Goal: Task Accomplishment & Management: Complete application form

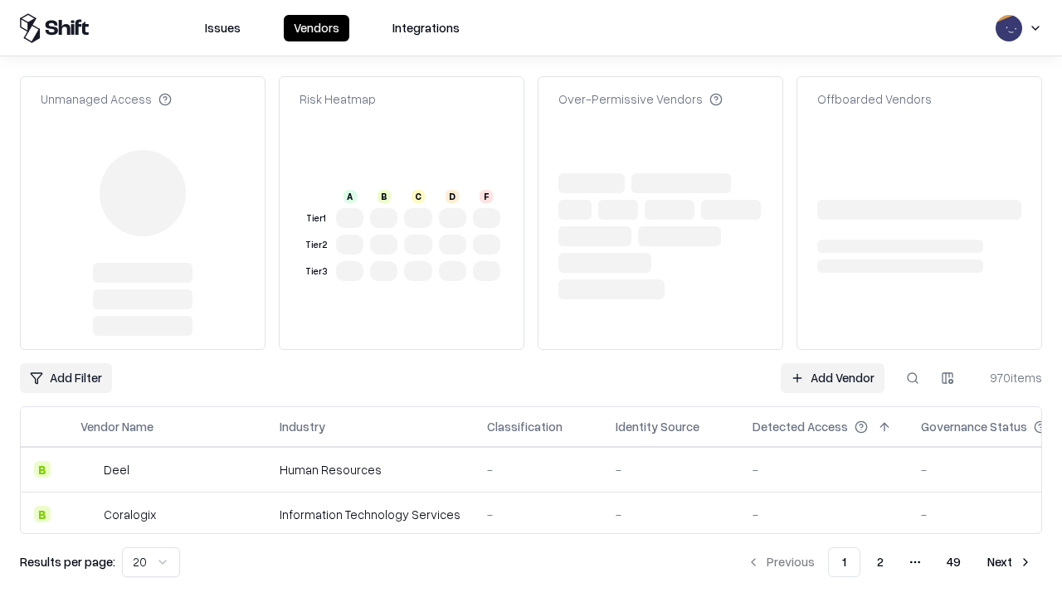
click at [832, 363] on link "Add Vendor" at bounding box center [833, 378] width 104 height 30
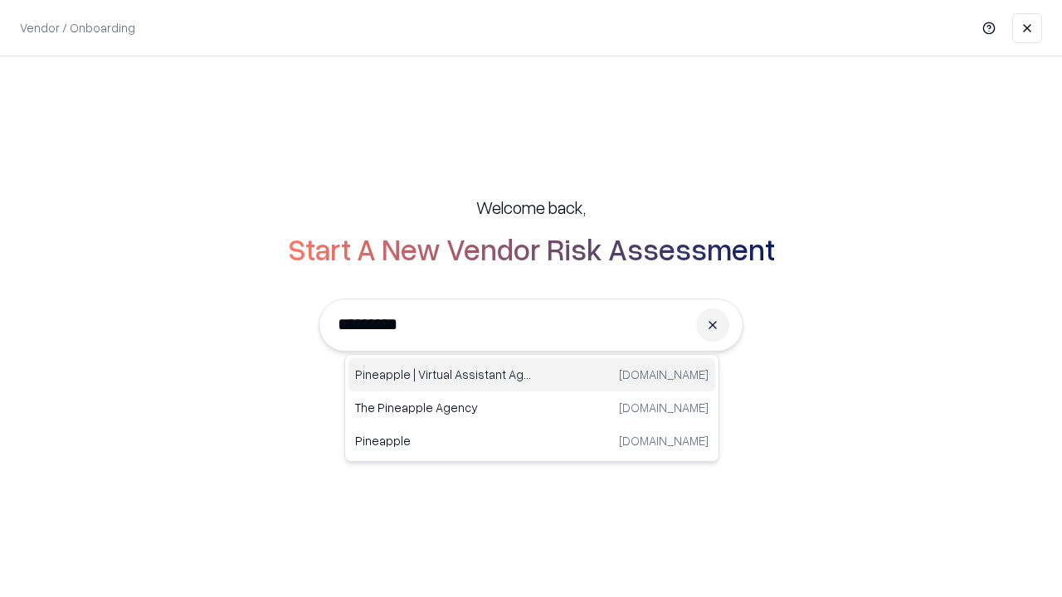
click at [532, 375] on div "Pineapple | Virtual Assistant Agency [DOMAIN_NAME]" at bounding box center [531, 374] width 367 height 33
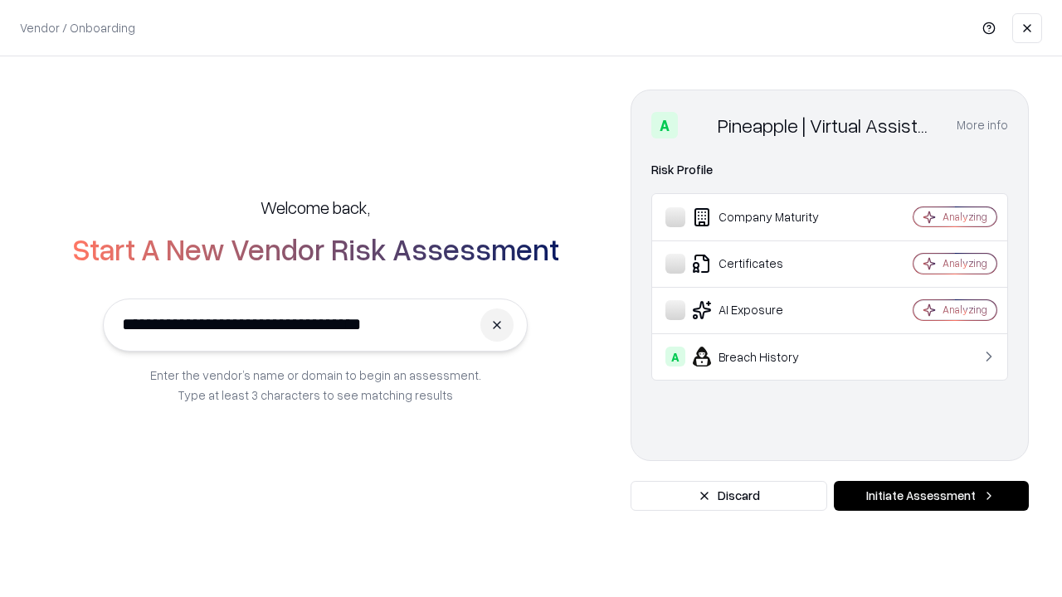
type input "**********"
click at [931, 496] on button "Initiate Assessment" at bounding box center [931, 496] width 195 height 30
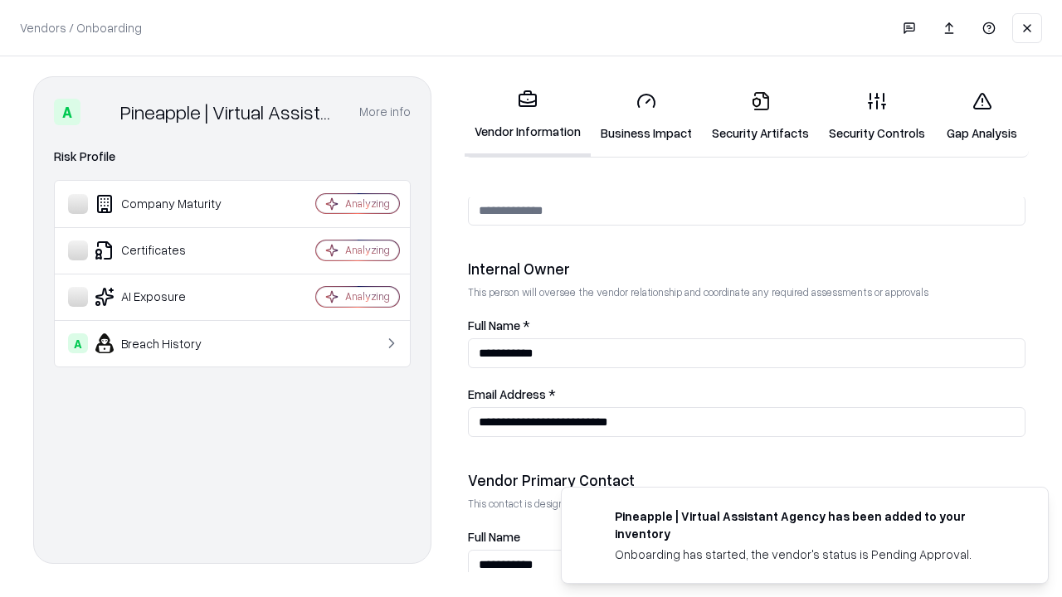
scroll to position [860, 0]
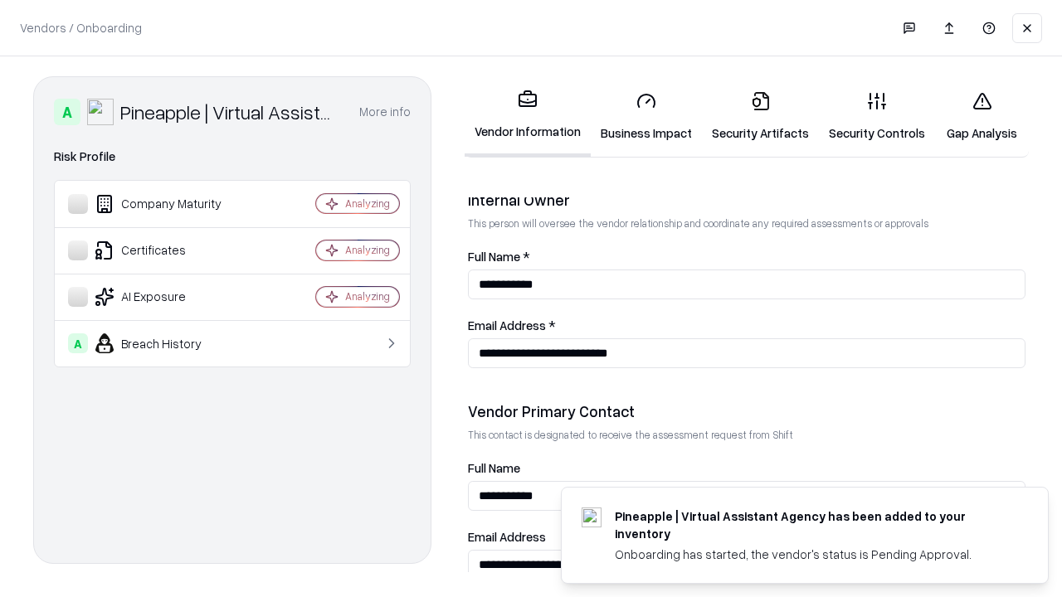
click at [646, 116] on link "Business Impact" at bounding box center [646, 116] width 111 height 77
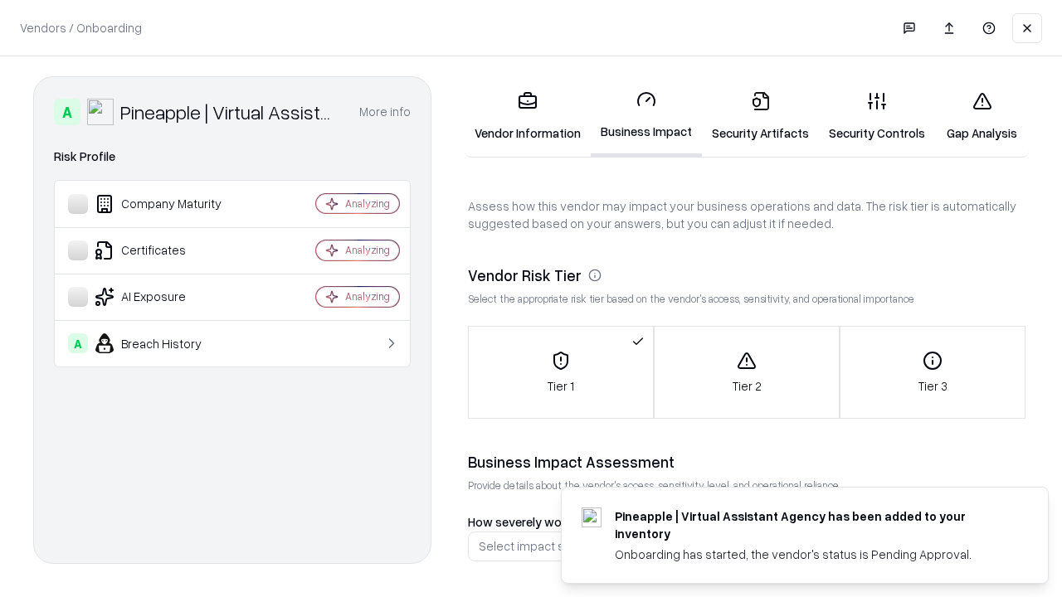
click at [760, 116] on link "Security Artifacts" at bounding box center [760, 116] width 117 height 77
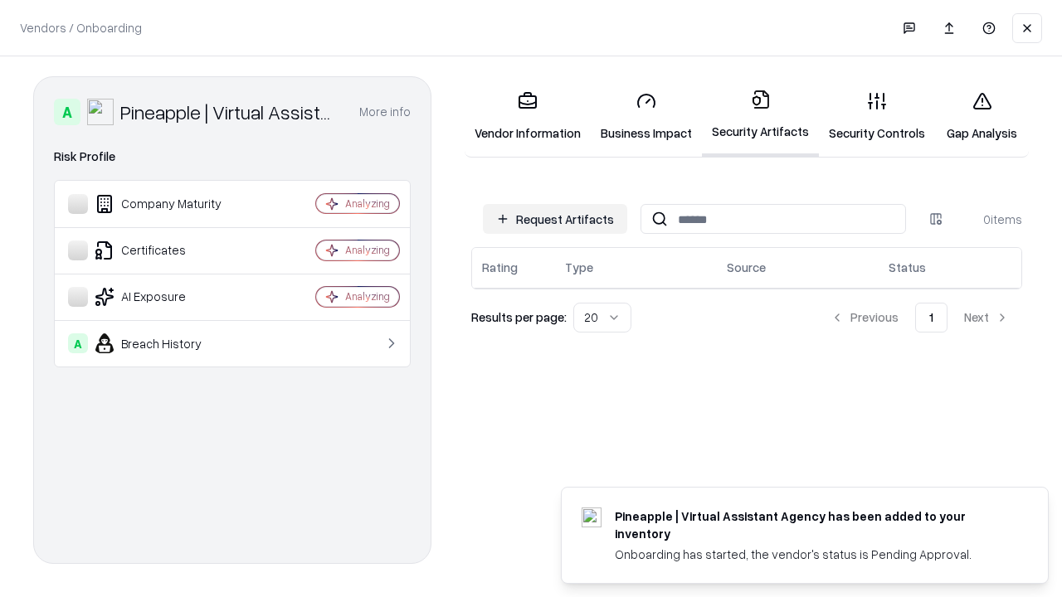
click at [555, 219] on button "Request Artifacts" at bounding box center [555, 219] width 144 height 30
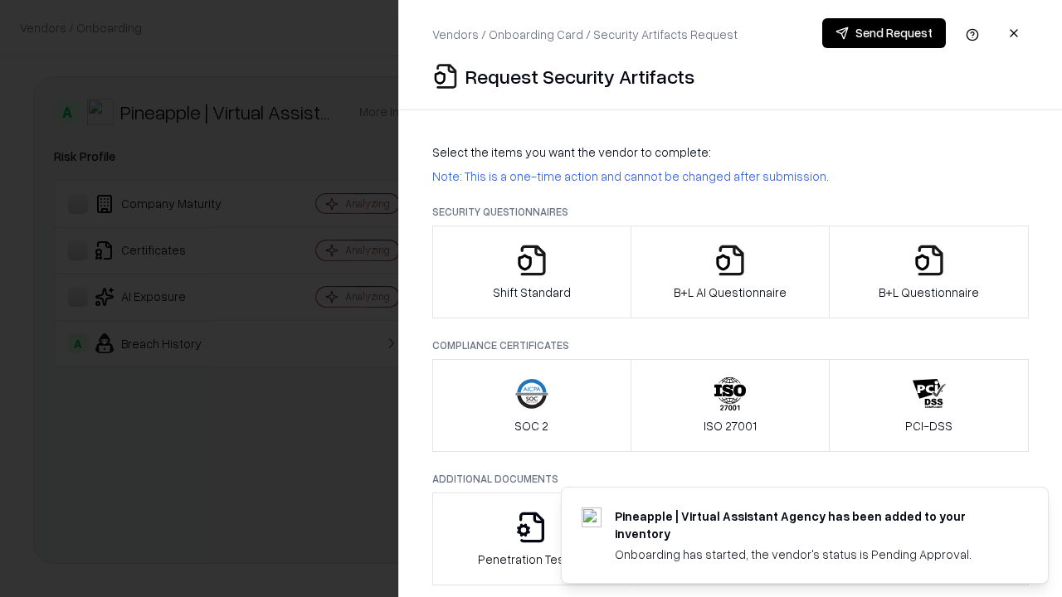
click at [531, 272] on icon "button" at bounding box center [531, 260] width 33 height 33
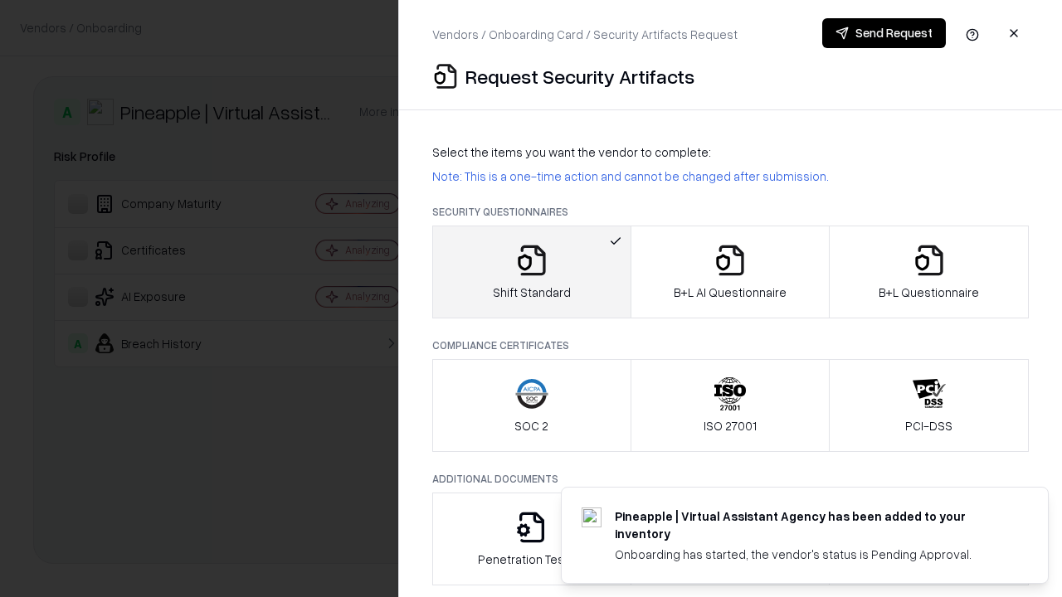
click at [884, 33] on button "Send Request" at bounding box center [884, 33] width 124 height 30
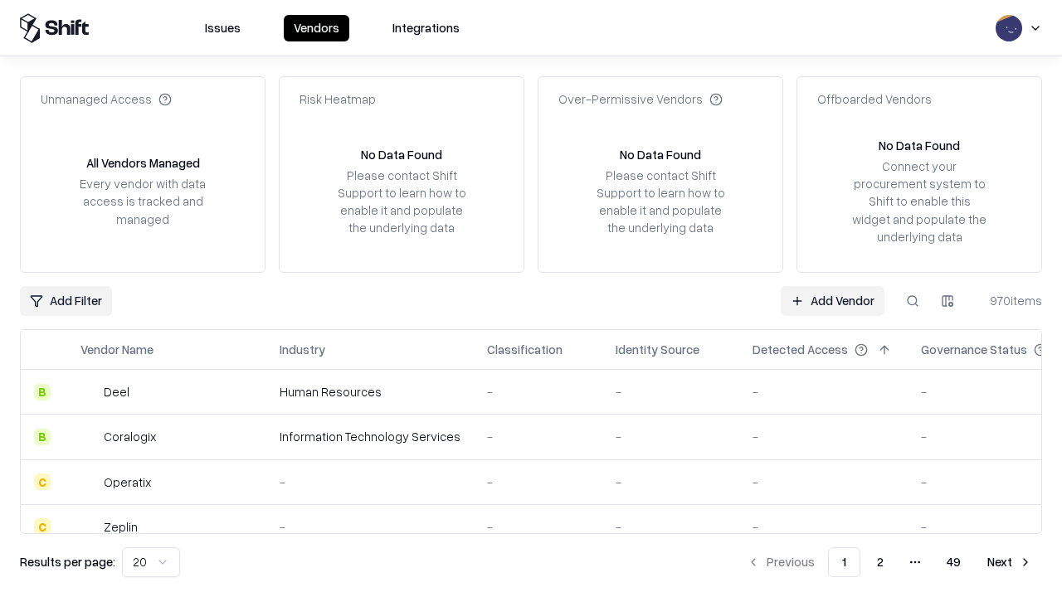
click at [913, 300] on button at bounding box center [913, 301] width 30 height 30
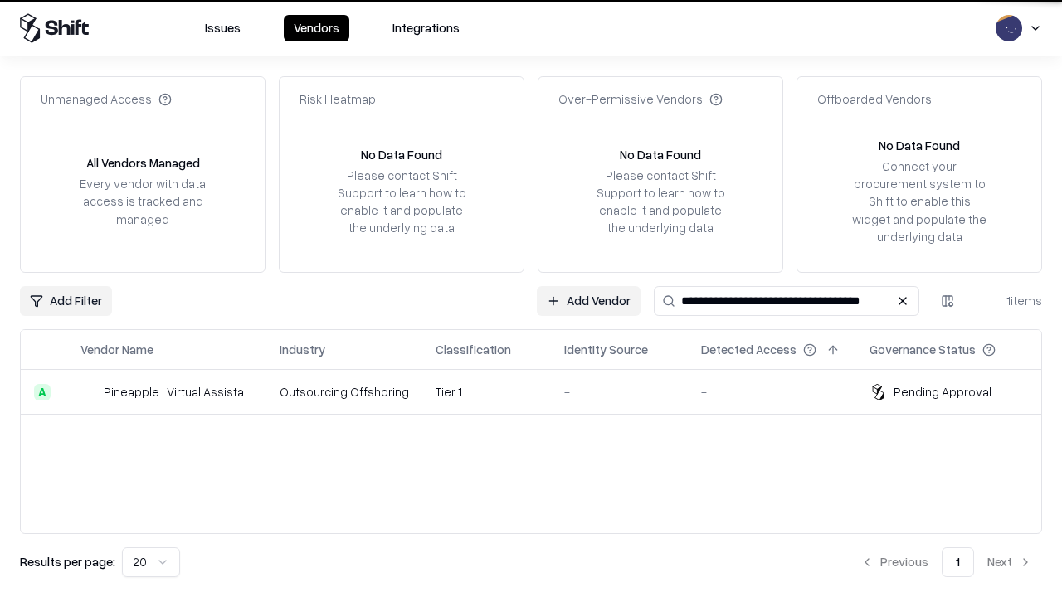
type input "**********"
click at [541, 392] on td "Tier 1" at bounding box center [486, 392] width 129 height 45
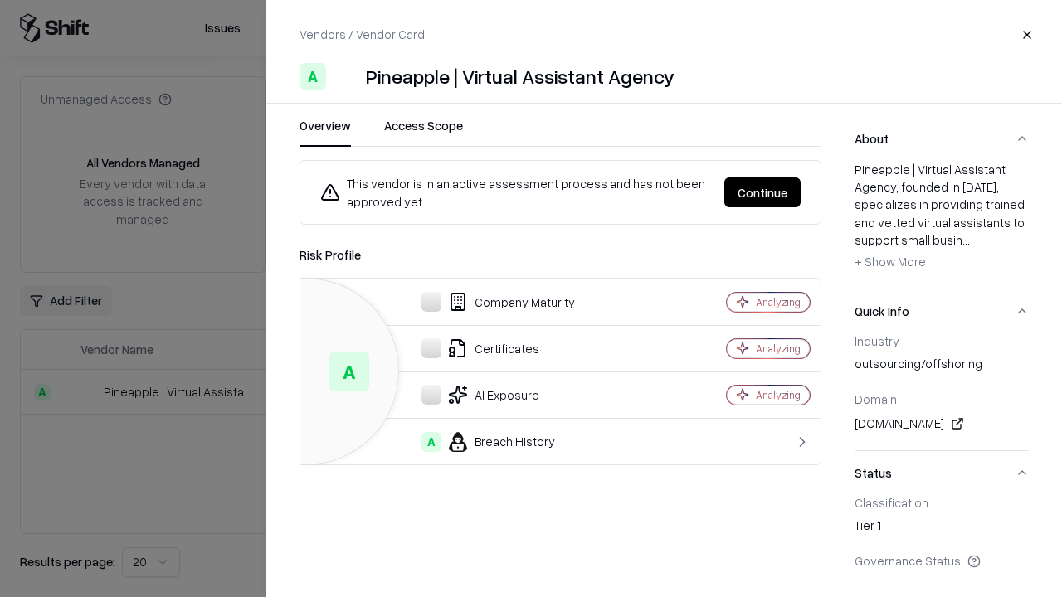
click at [763, 192] on button "Continue" at bounding box center [762, 193] width 76 height 30
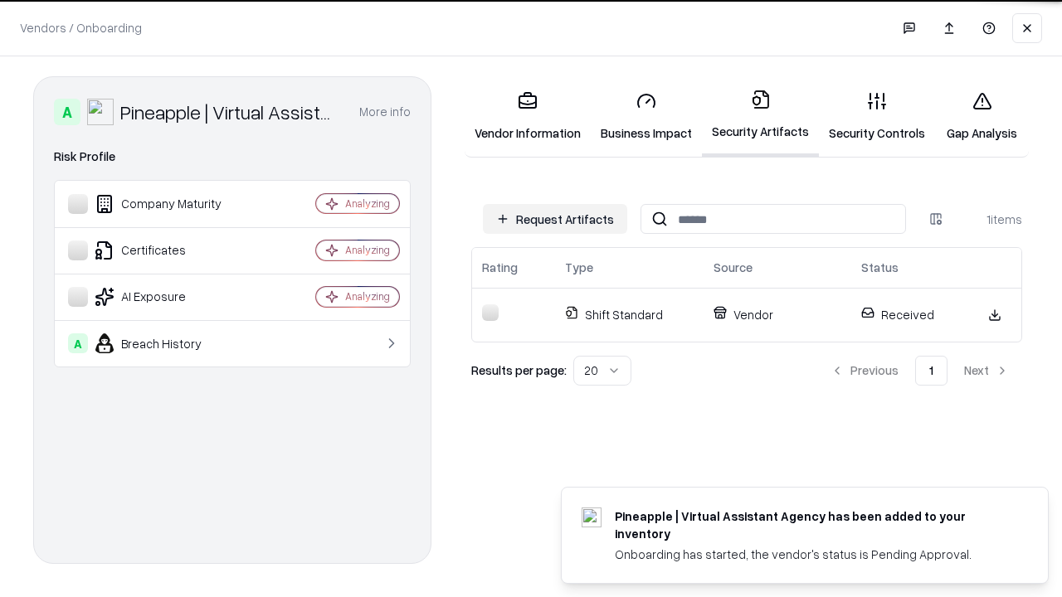
click at [877, 116] on link "Security Controls" at bounding box center [877, 116] width 116 height 77
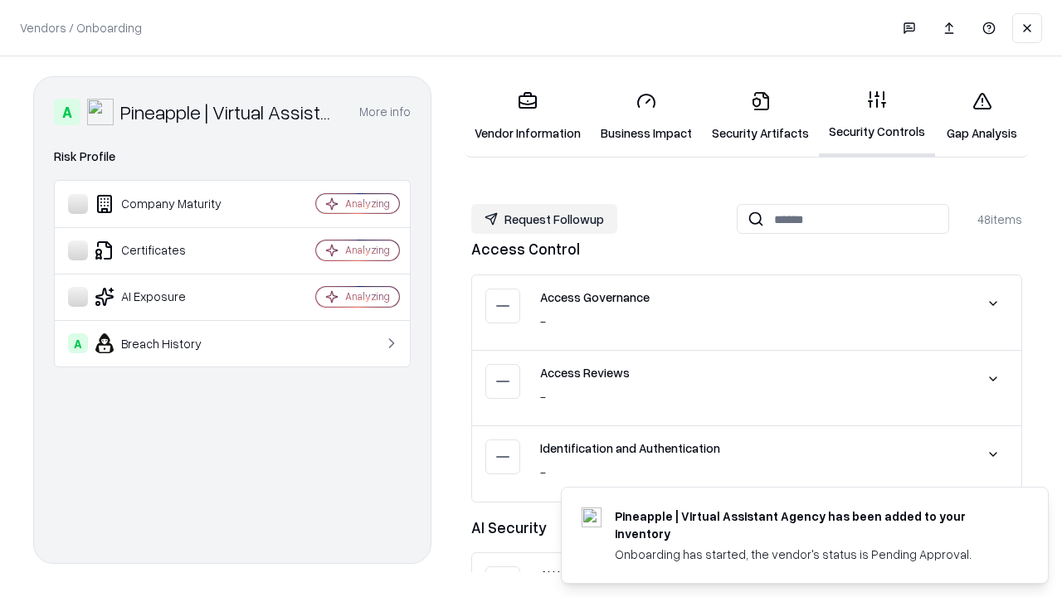
click at [544, 219] on button "Request Followup" at bounding box center [544, 219] width 146 height 30
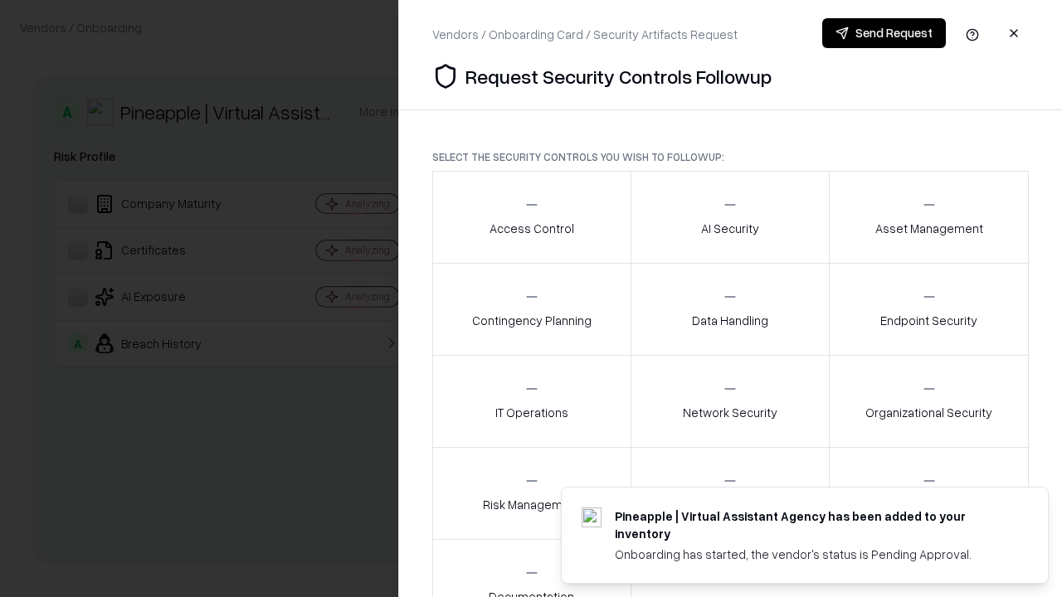
click at [531, 217] on div "Access Control" at bounding box center [532, 217] width 85 height 41
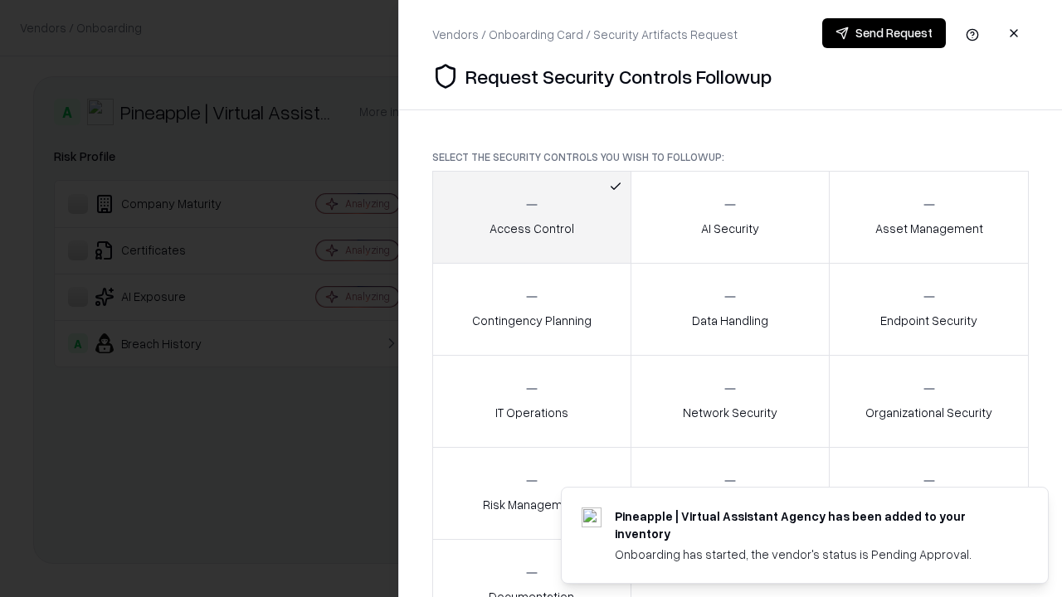
click at [884, 33] on button "Send Request" at bounding box center [884, 33] width 124 height 30
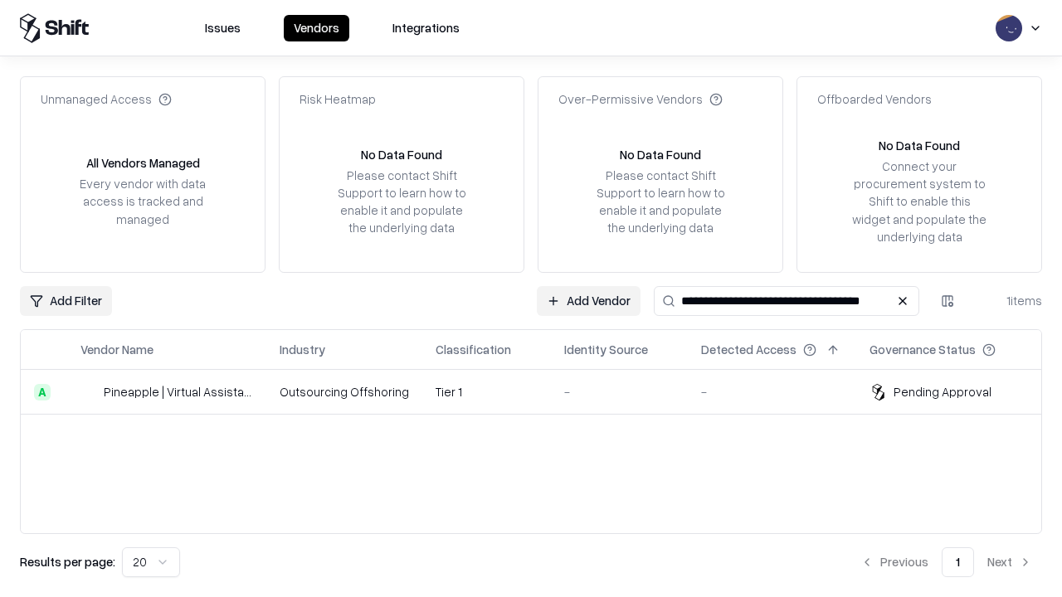
type input "**********"
click at [541, 392] on td "Tier 1" at bounding box center [486, 392] width 129 height 45
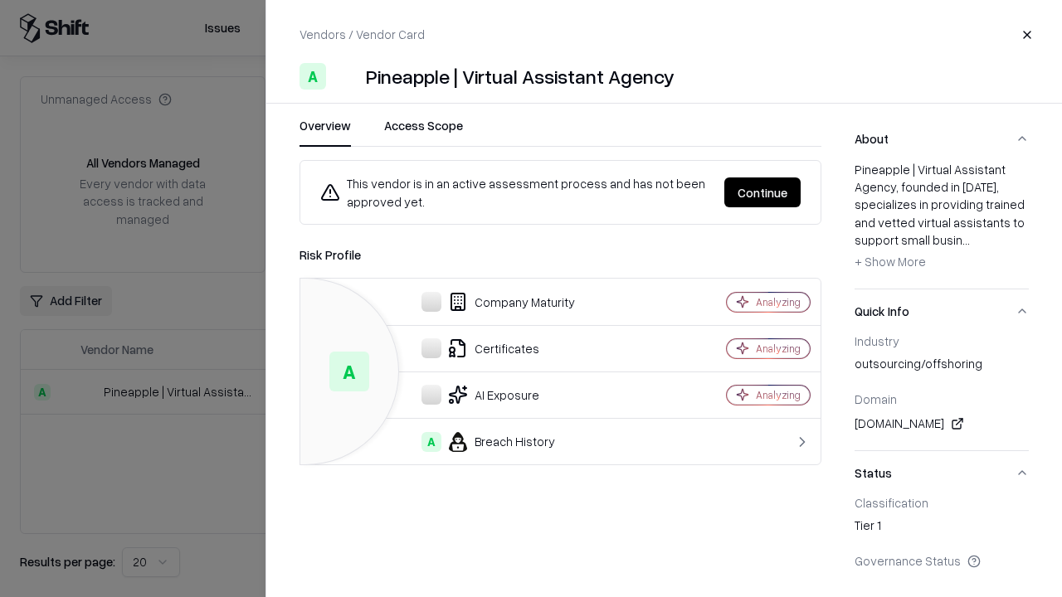
click at [763, 192] on button "Continue" at bounding box center [762, 193] width 76 height 30
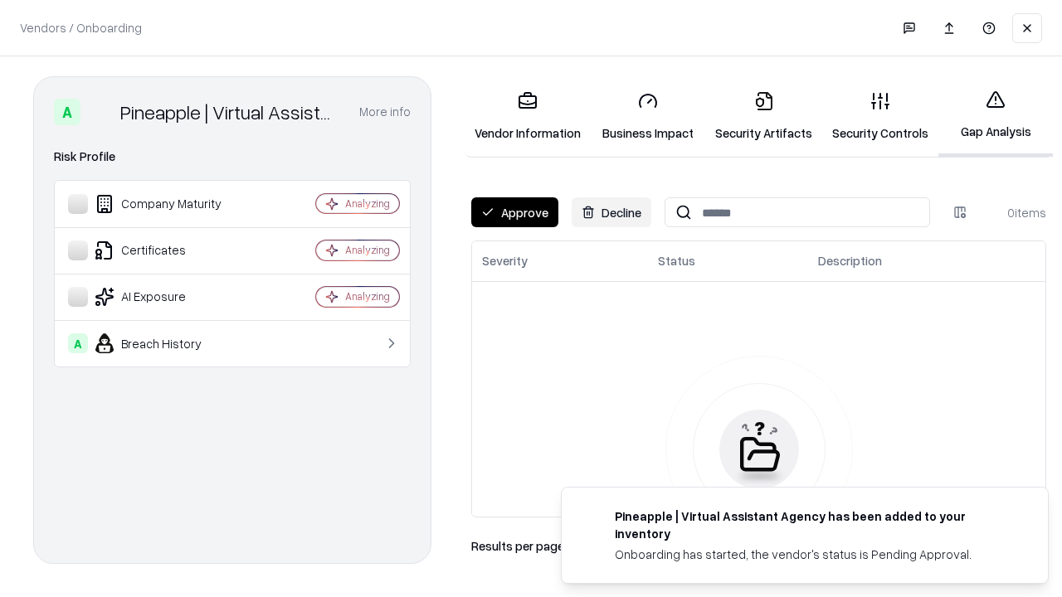
click at [514, 212] on button "Approve" at bounding box center [514, 212] width 87 height 30
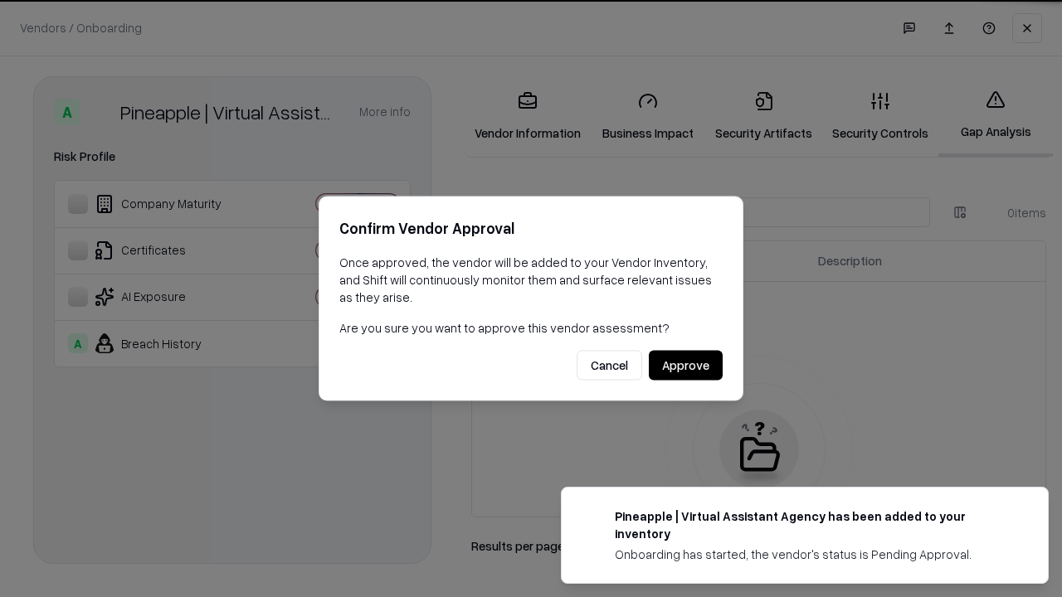
click at [685, 365] on button "Approve" at bounding box center [686, 366] width 74 height 30
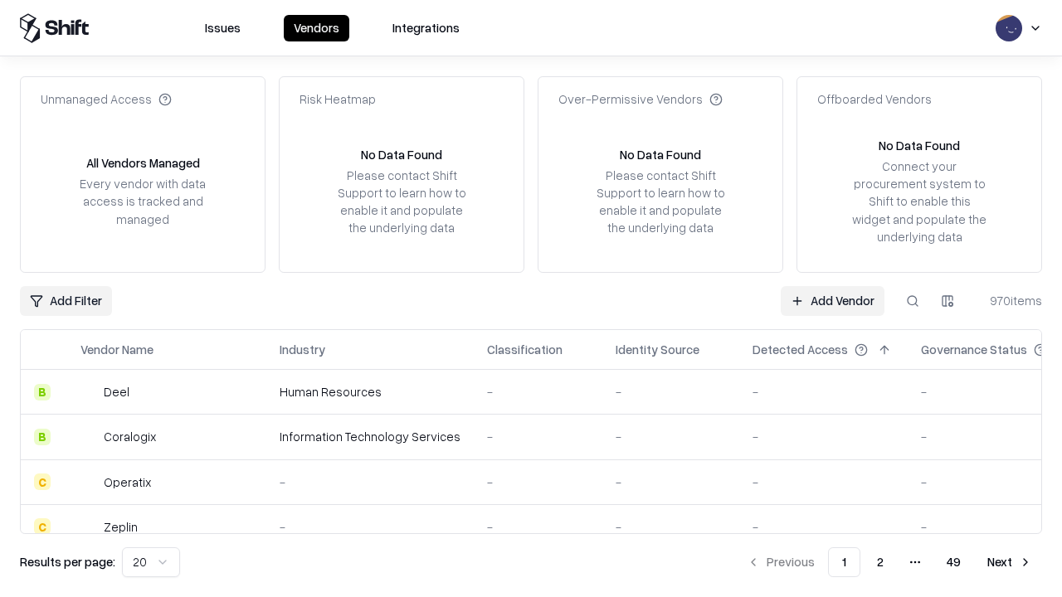
type input "**********"
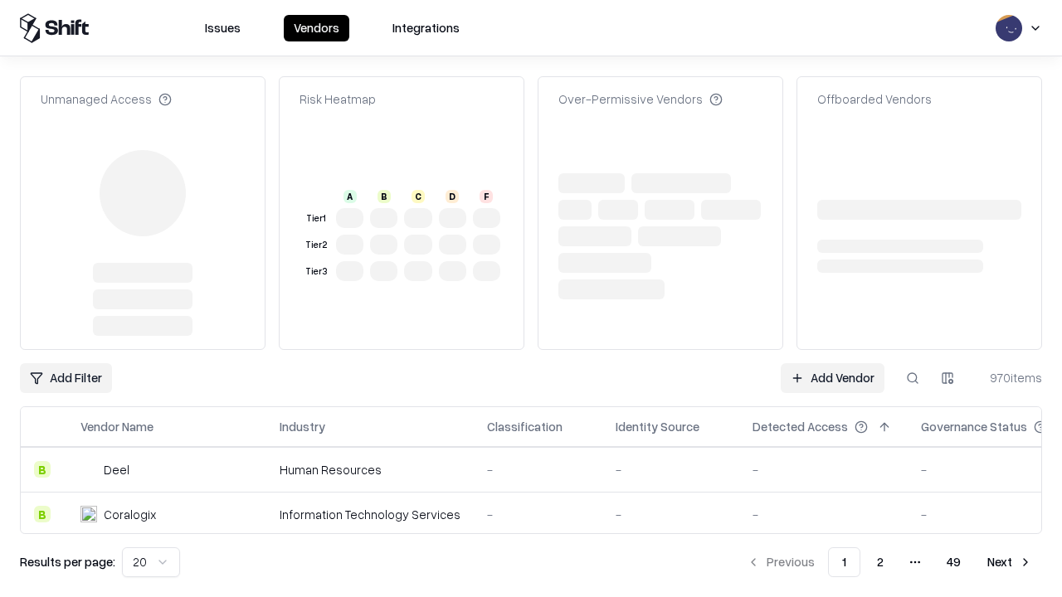
click at [832, 363] on link "Add Vendor" at bounding box center [833, 378] width 104 height 30
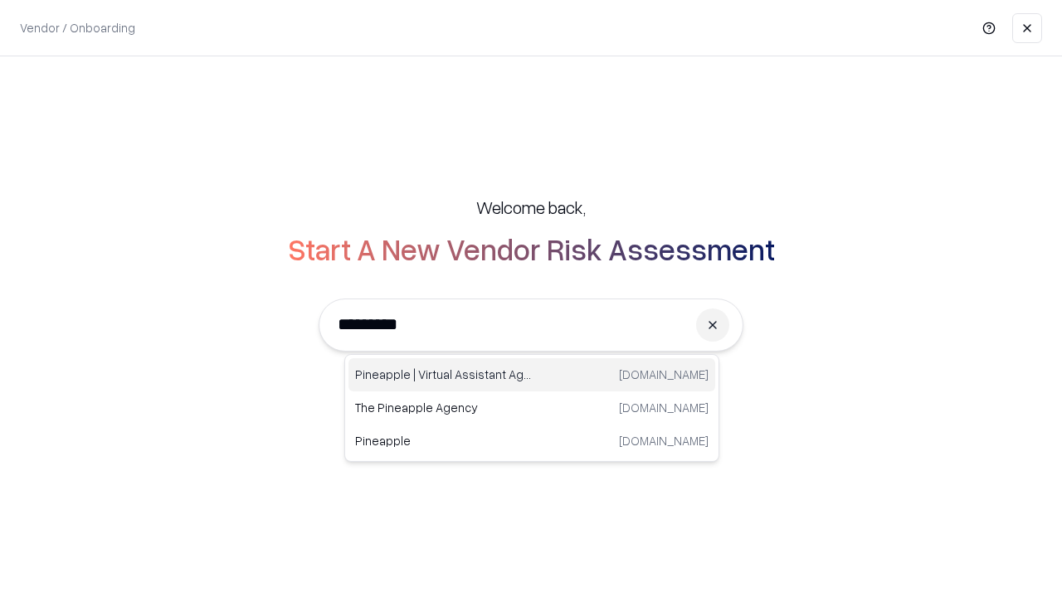
click at [532, 375] on div "Pineapple | Virtual Assistant Agency [DOMAIN_NAME]" at bounding box center [531, 374] width 367 height 33
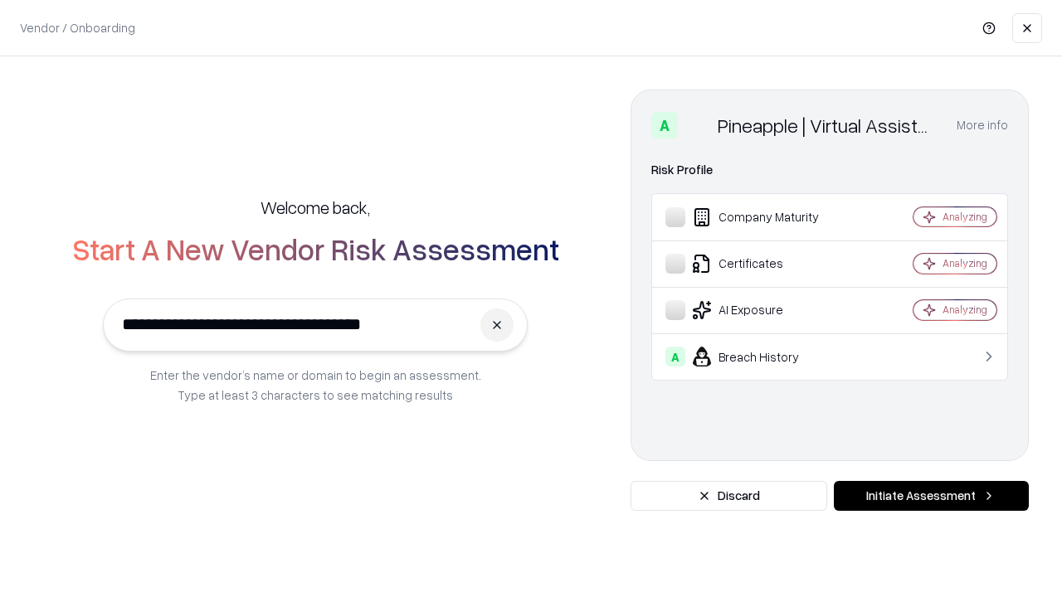
type input "**********"
click at [931, 496] on button "Initiate Assessment" at bounding box center [931, 496] width 195 height 30
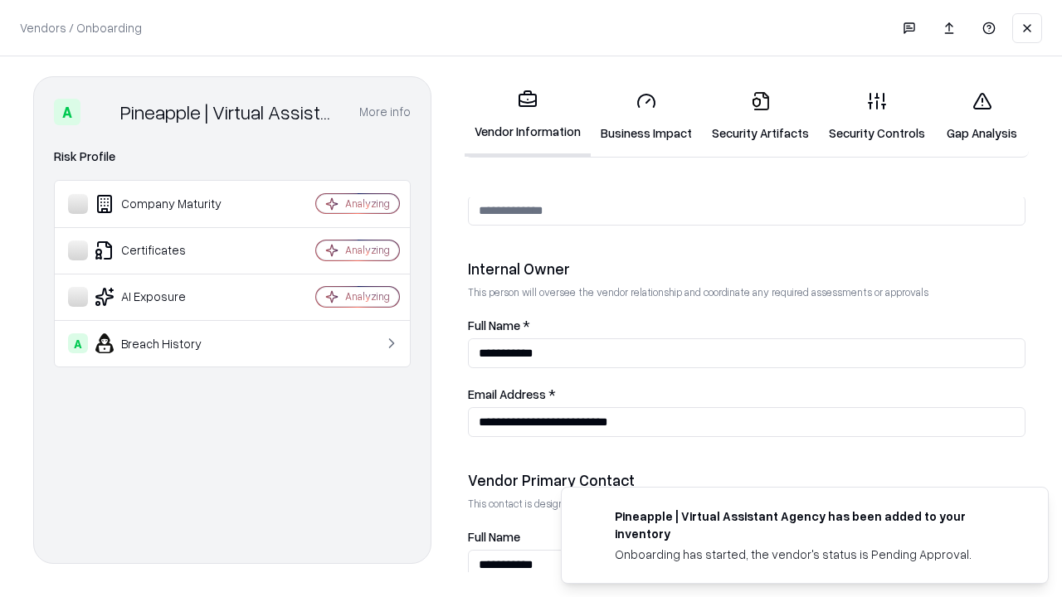
scroll to position [860, 0]
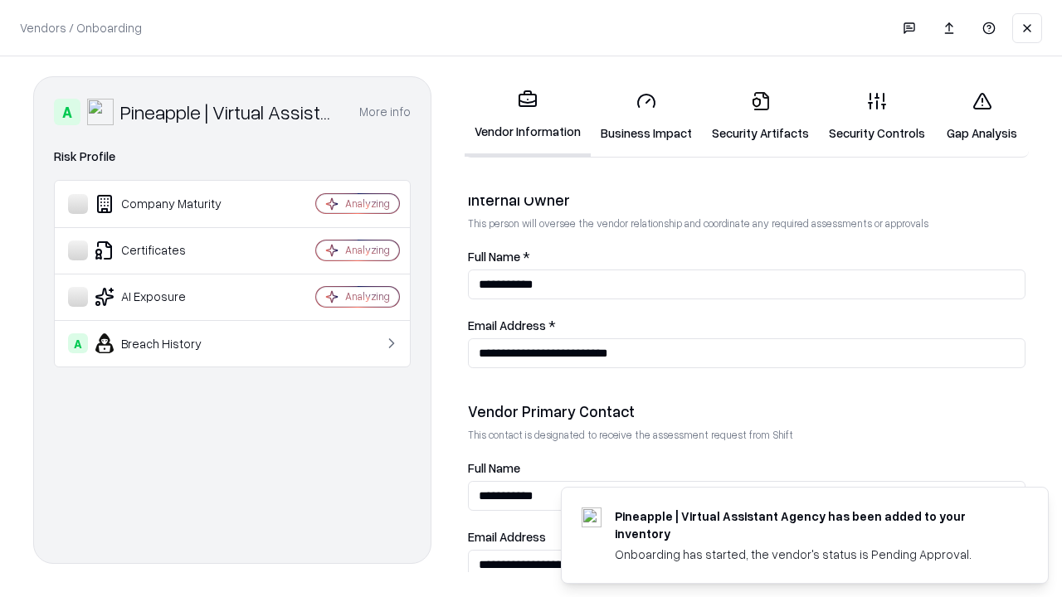
click at [982, 116] on link "Gap Analysis" at bounding box center [982, 116] width 94 height 77
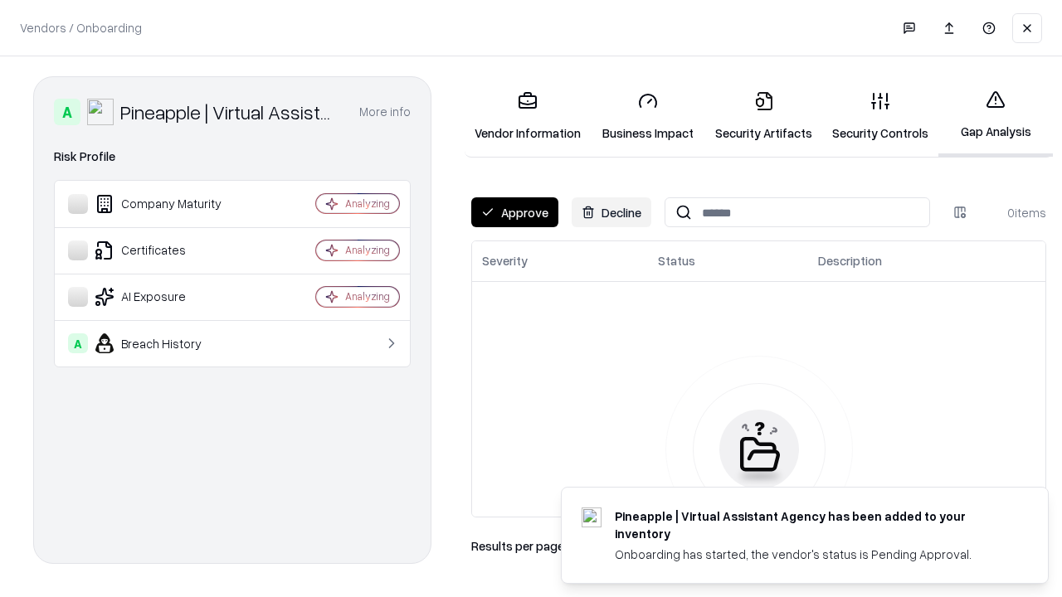
click at [514, 212] on button "Approve" at bounding box center [514, 212] width 87 height 30
